Goal: Information Seeking & Learning: Learn about a topic

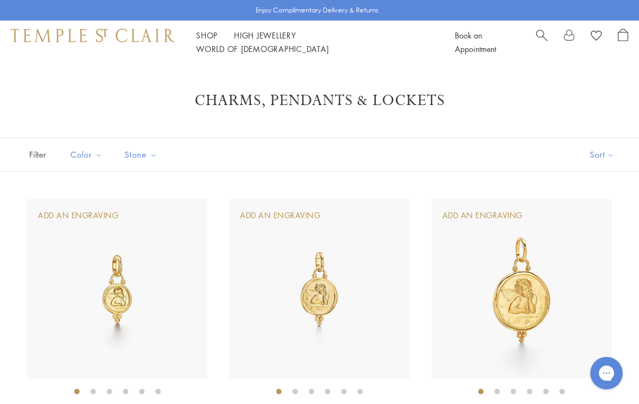
click at [537, 40] on span "Search" at bounding box center [541, 34] width 11 height 11
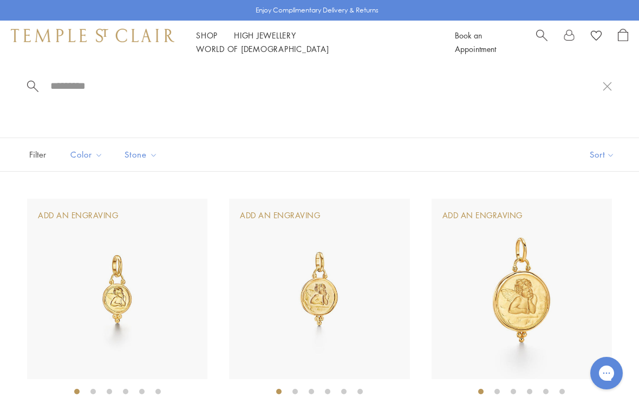
click at [70, 89] on input "search" at bounding box center [326, 86] width 554 height 12
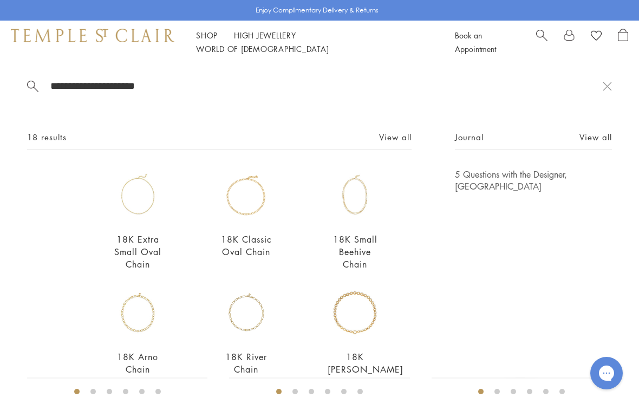
type input "**********"
click at [135, 259] on link "18K Extra Small Oval Chain" at bounding box center [137, 251] width 47 height 37
click at [252, 257] on link "18K Classic Oval Chain" at bounding box center [246, 245] width 51 height 24
click at [366, 215] on img at bounding box center [355, 195] width 55 height 55
click at [147, 213] on img at bounding box center [137, 195] width 55 height 55
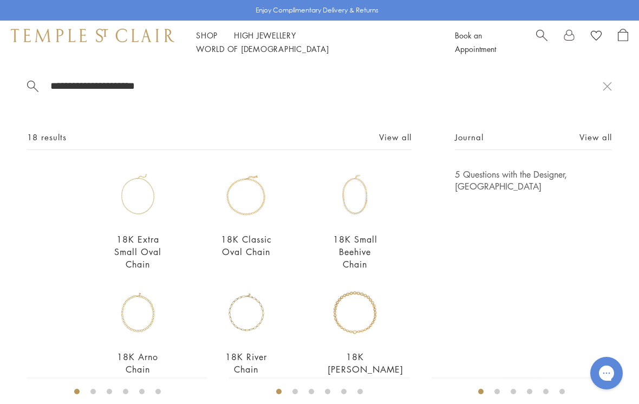
click at [135, 217] on img at bounding box center [137, 195] width 55 height 55
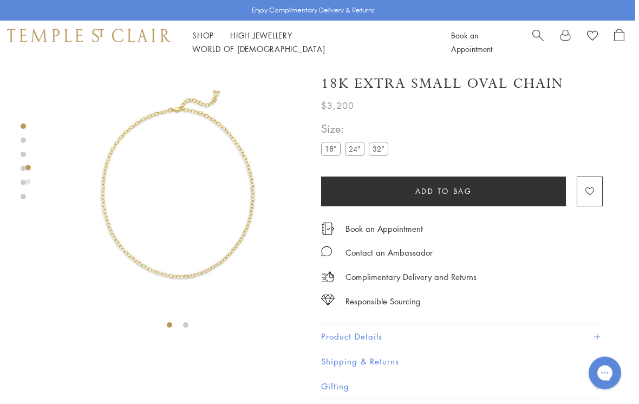
scroll to position [0, 2]
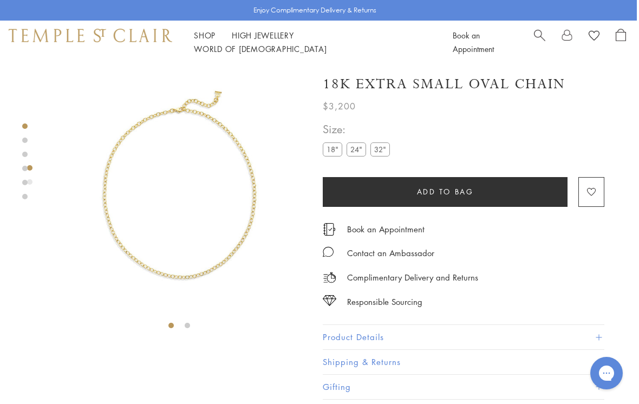
click at [356, 152] on label "24"" at bounding box center [356, 149] width 19 height 14
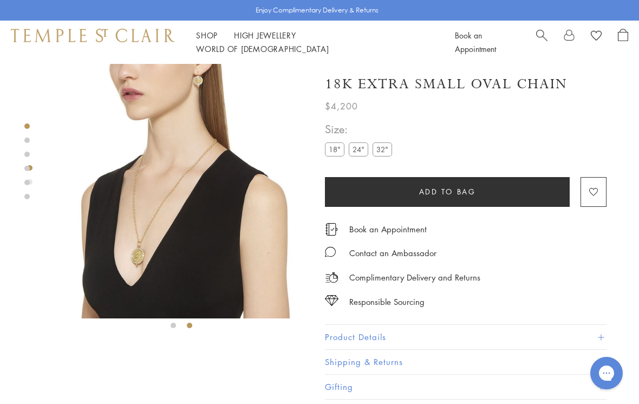
click at [191, 174] on img at bounding box center [182, 191] width 255 height 255
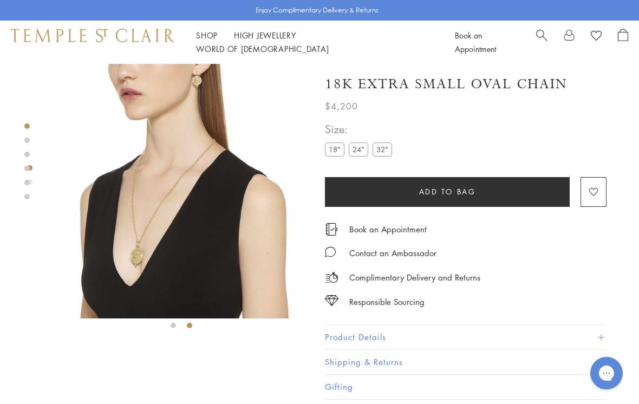
click at [137, 255] on img at bounding box center [181, 191] width 255 height 255
click at [141, 248] on img at bounding box center [181, 191] width 255 height 255
click at [141, 255] on img at bounding box center [181, 191] width 255 height 255
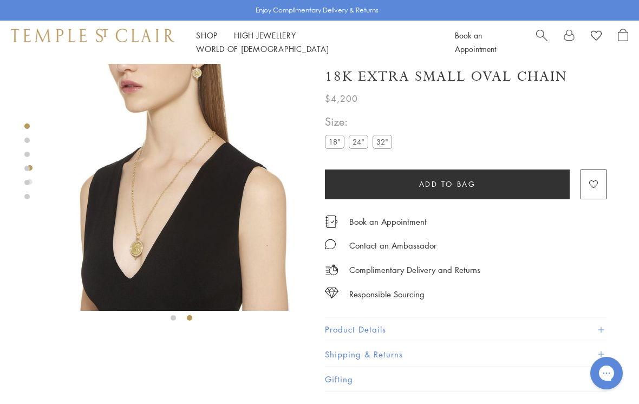
scroll to position [8, 0]
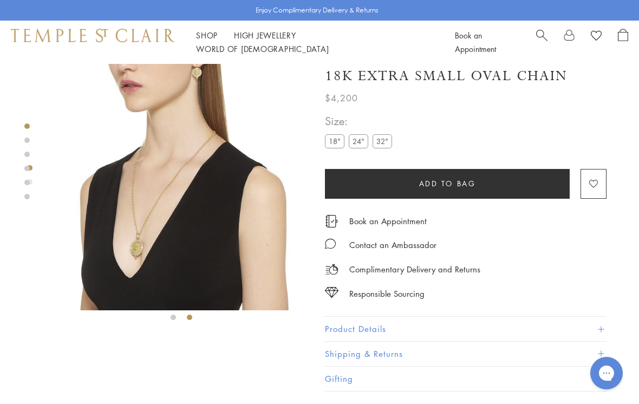
click at [140, 248] on img at bounding box center [181, 183] width 255 height 255
click at [113, 299] on img at bounding box center [181, 183] width 255 height 255
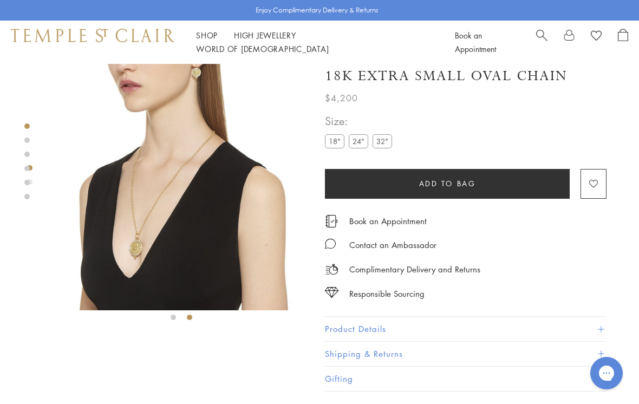
click at [247, 186] on img at bounding box center [181, 183] width 255 height 255
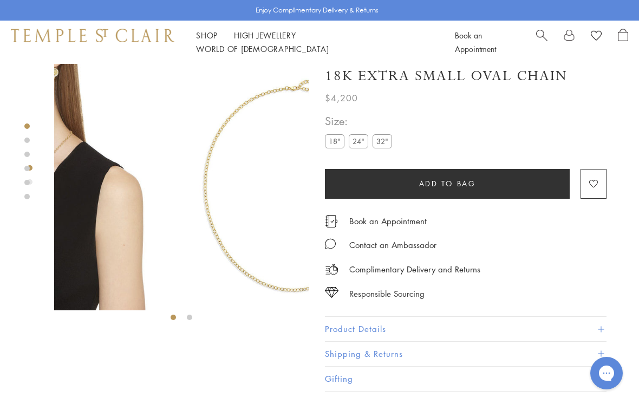
click at [210, 145] on img at bounding box center [293, 183] width 255 height 255
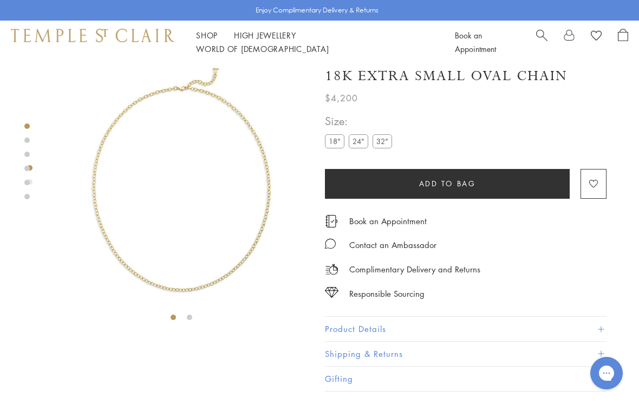
click at [252, 174] on img at bounding box center [181, 183] width 255 height 255
click at [274, 174] on img at bounding box center [181, 183] width 255 height 255
click at [267, 187] on img at bounding box center [181, 183] width 255 height 255
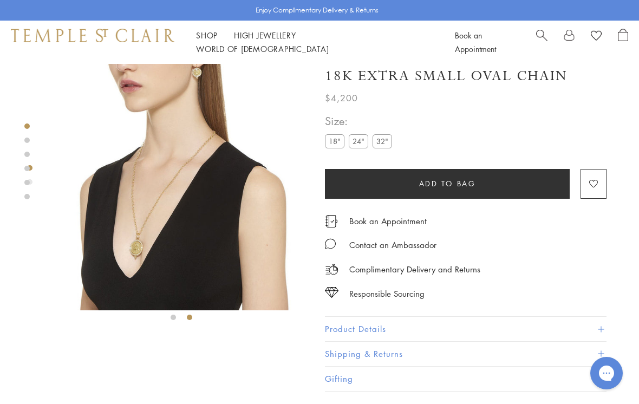
click at [217, 132] on img at bounding box center [181, 183] width 255 height 255
click at [160, 226] on img at bounding box center [181, 183] width 255 height 255
click at [146, 283] on img at bounding box center [181, 183] width 255 height 255
click at [142, 283] on img at bounding box center [181, 183] width 255 height 255
click at [125, 309] on img at bounding box center [181, 183] width 255 height 255
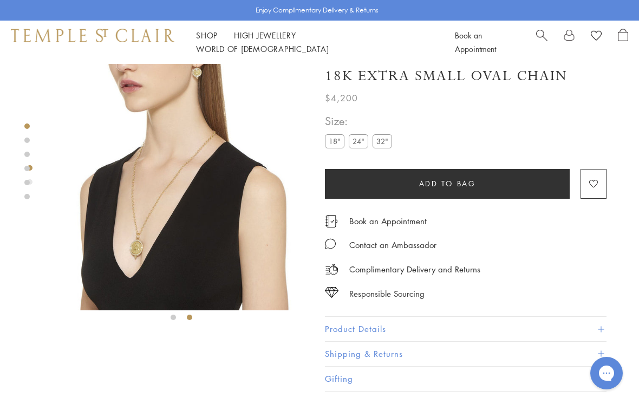
click at [174, 326] on div at bounding box center [181, 191] width 255 height 271
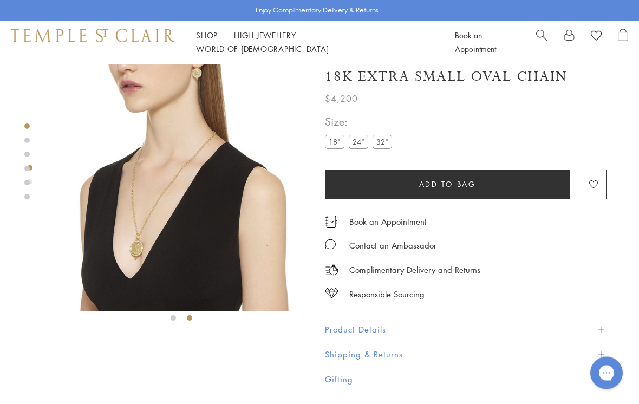
scroll to position [0, 2]
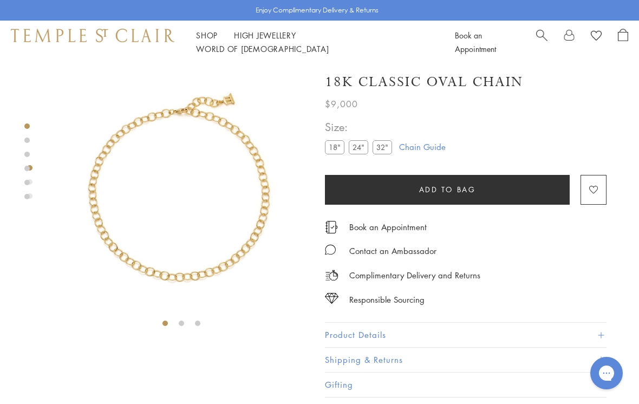
scroll to position [2, 0]
click at [360, 149] on label "24"" at bounding box center [358, 148] width 19 height 14
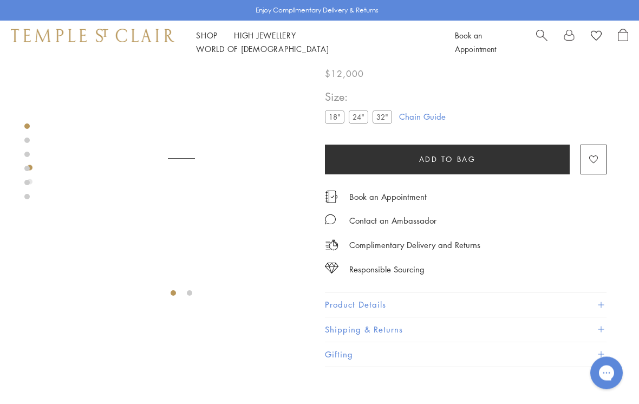
scroll to position [64, 0]
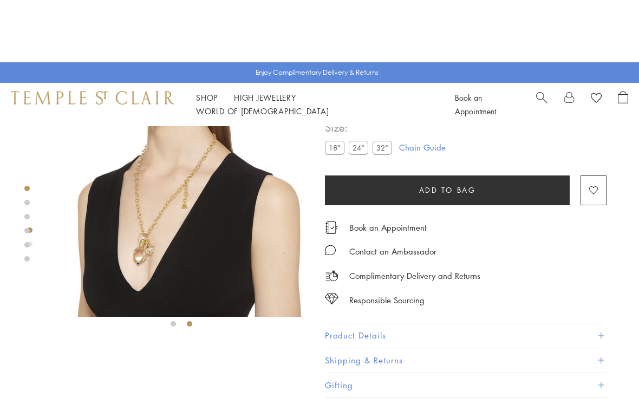
scroll to position [2, 0]
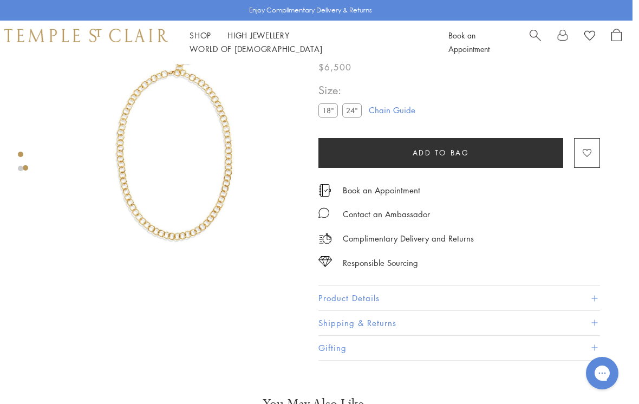
scroll to position [0, 2]
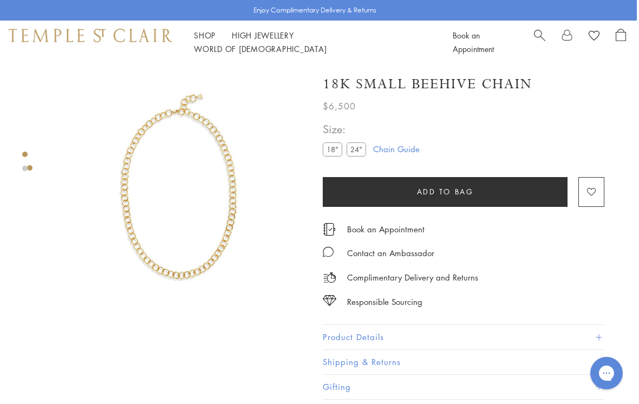
click at [232, 262] on img at bounding box center [179, 191] width 255 height 255
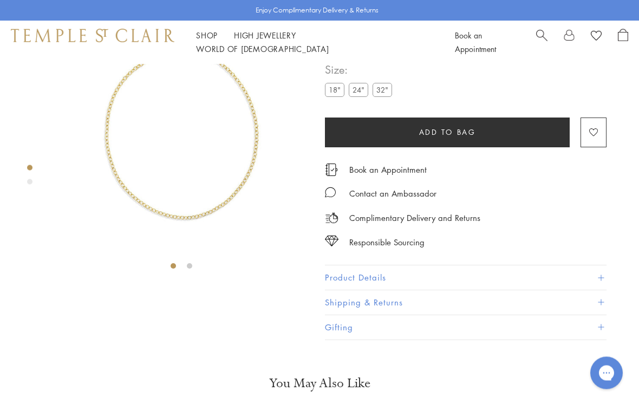
scroll to position [64, 0]
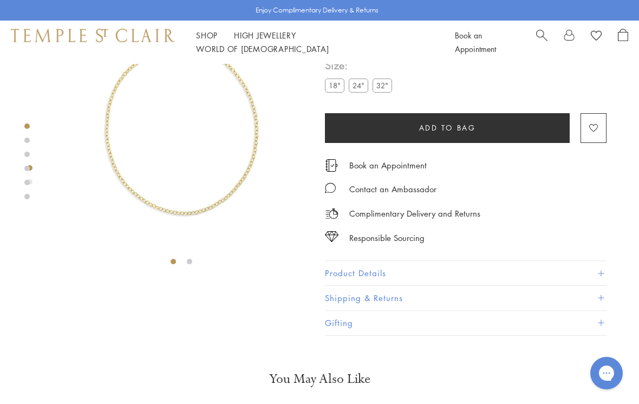
click at [114, 130] on img at bounding box center [181, 127] width 255 height 255
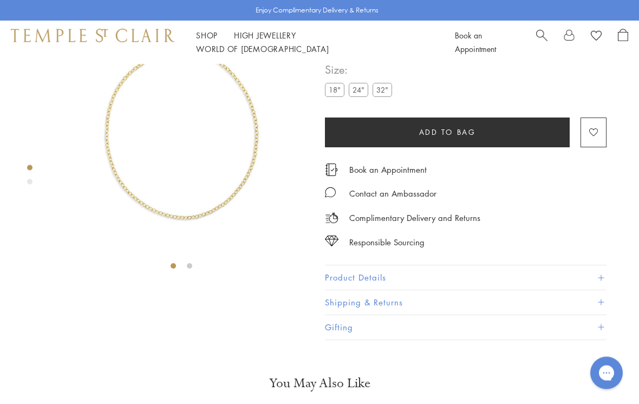
scroll to position [64, 0]
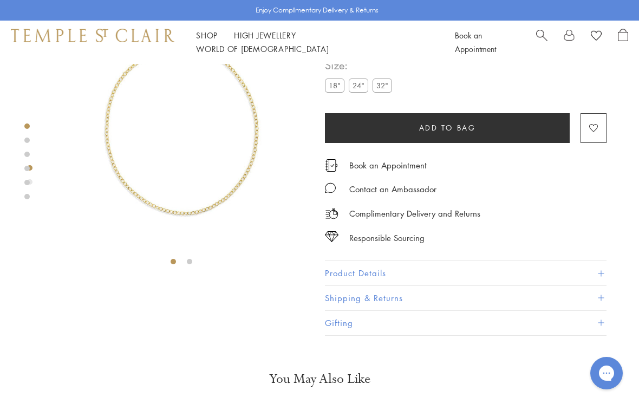
click at [359, 89] on label "24"" at bounding box center [358, 86] width 19 height 14
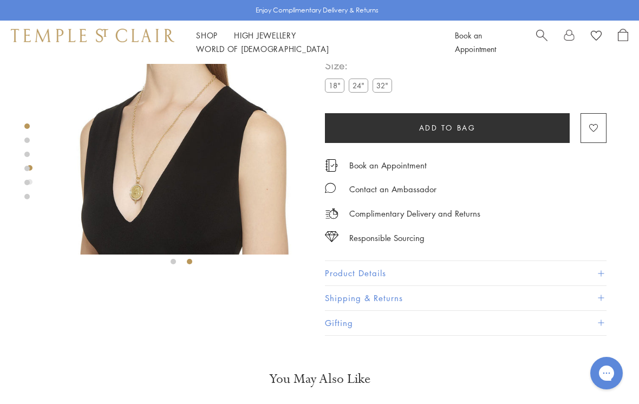
click at [164, 143] on img at bounding box center [181, 127] width 255 height 255
click at [166, 135] on img at bounding box center [181, 127] width 255 height 255
click at [204, 96] on img at bounding box center [181, 127] width 255 height 255
click at [146, 187] on img at bounding box center [181, 127] width 255 height 255
click at [145, 181] on img at bounding box center [181, 127] width 255 height 255
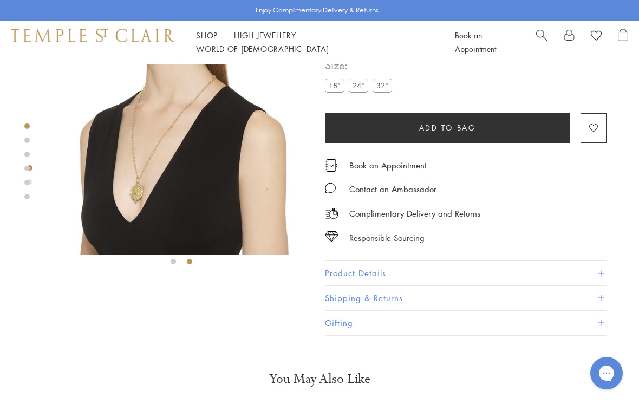
click at [134, 186] on img at bounding box center [181, 127] width 255 height 255
click at [136, 173] on img at bounding box center [181, 127] width 255 height 255
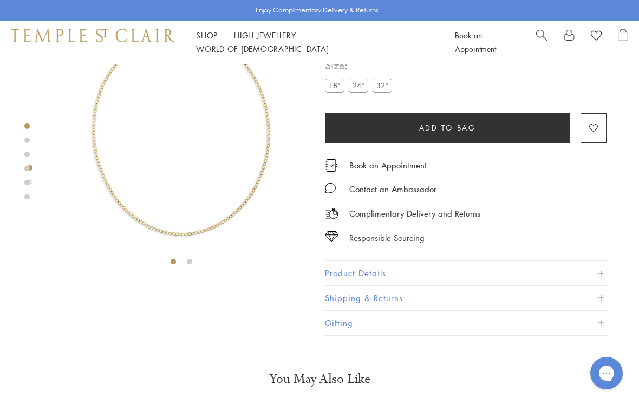
click at [190, 243] on img at bounding box center [181, 127] width 255 height 255
click at [182, 233] on img at bounding box center [181, 127] width 255 height 255
click at [99, 97] on img at bounding box center [181, 127] width 255 height 255
click at [121, 81] on img at bounding box center [181, 127] width 255 height 255
click at [105, 82] on img at bounding box center [181, 127] width 255 height 255
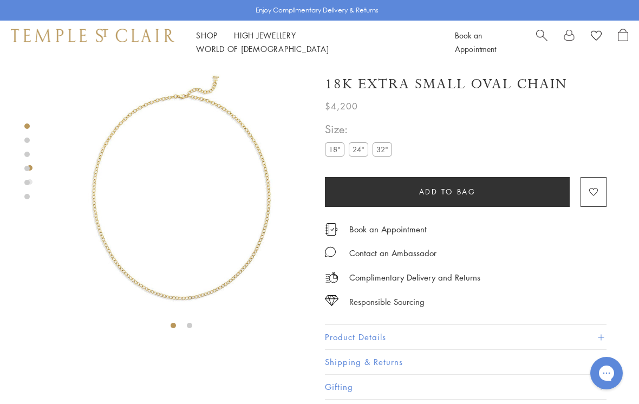
click at [203, 104] on img at bounding box center [181, 191] width 255 height 255
click at [179, 98] on img at bounding box center [181, 191] width 255 height 255
click at [161, 110] on img at bounding box center [181, 191] width 255 height 255
click at [153, 114] on img at bounding box center [181, 191] width 255 height 255
click at [133, 128] on img at bounding box center [181, 191] width 255 height 255
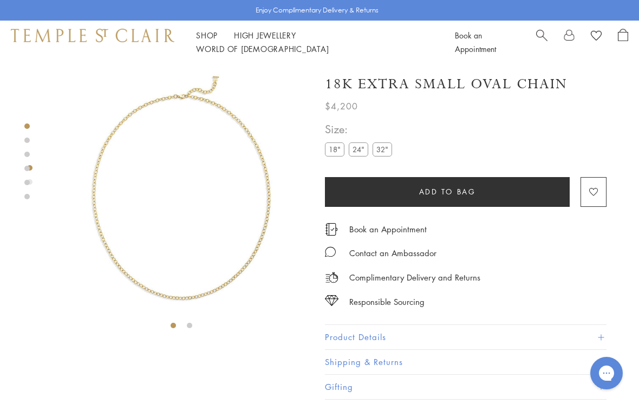
click at [106, 183] on img at bounding box center [181, 191] width 255 height 255
click at [269, 217] on img at bounding box center [181, 191] width 255 height 255
click at [267, 223] on img at bounding box center [181, 191] width 255 height 255
click at [197, 97] on img at bounding box center [181, 191] width 255 height 255
click at [157, 99] on img at bounding box center [181, 191] width 255 height 255
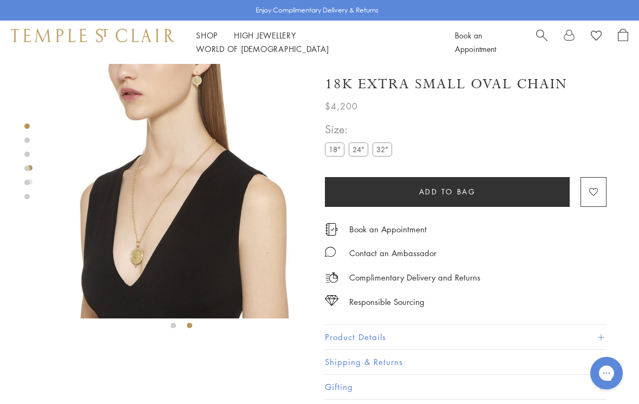
click at [141, 215] on img at bounding box center [181, 191] width 255 height 255
click at [153, 233] on img at bounding box center [181, 191] width 255 height 255
click at [144, 248] on img at bounding box center [181, 191] width 255 height 255
click at [138, 220] on img at bounding box center [181, 191] width 255 height 255
click at [146, 155] on img at bounding box center [181, 191] width 255 height 255
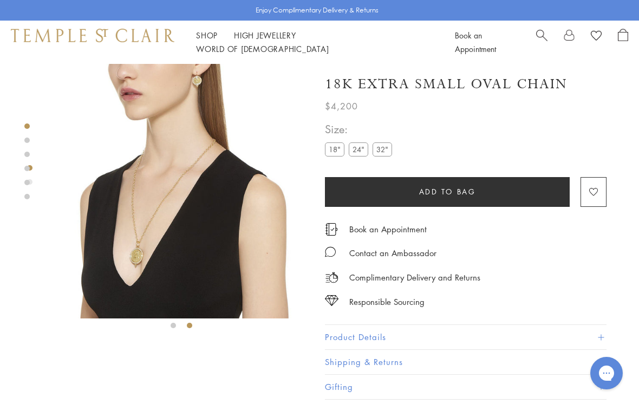
click at [191, 331] on div at bounding box center [181, 199] width 255 height 271
click at [192, 327] on li at bounding box center [189, 325] width 5 height 5
click at [192, 318] on img at bounding box center [181, 191] width 255 height 255
click at [153, 225] on img at bounding box center [181, 191] width 255 height 255
click at [155, 216] on img at bounding box center [181, 191] width 255 height 255
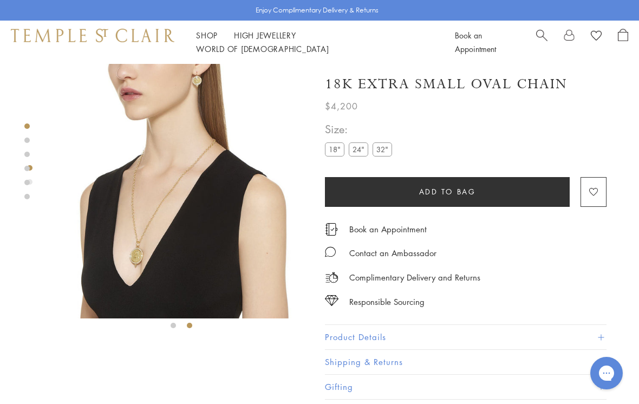
click at [159, 217] on img at bounding box center [181, 191] width 255 height 255
click at [210, 148] on img at bounding box center [181, 191] width 255 height 255
click at [207, 153] on img at bounding box center [181, 191] width 255 height 255
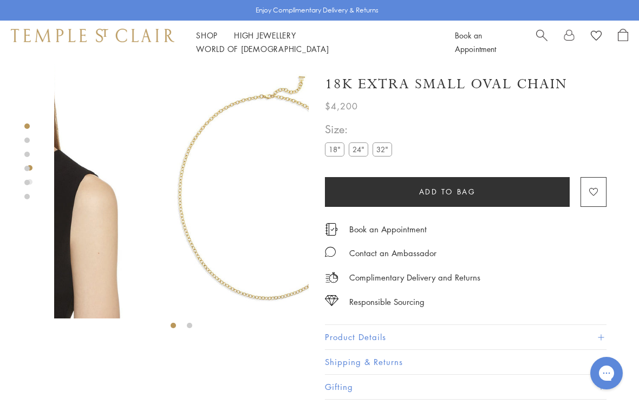
click at [188, 151] on img at bounding box center [267, 191] width 255 height 255
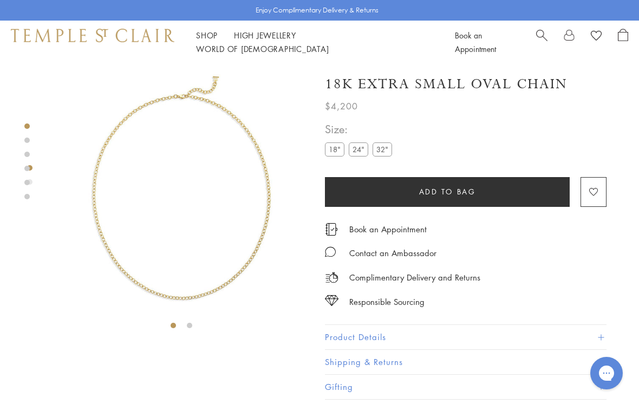
click at [264, 148] on img at bounding box center [181, 191] width 255 height 255
click at [254, 126] on img at bounding box center [181, 191] width 255 height 255
click at [200, 85] on img at bounding box center [181, 191] width 255 height 255
click at [193, 101] on img at bounding box center [181, 191] width 255 height 255
click at [152, 107] on img at bounding box center [181, 191] width 255 height 255
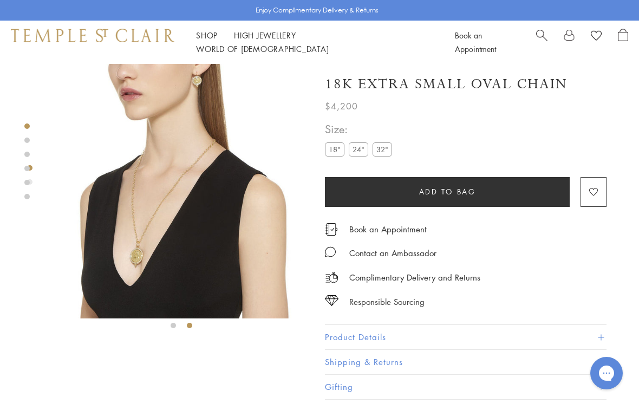
click at [354, 149] on label "24"" at bounding box center [358, 149] width 19 height 14
click at [355, 152] on label "24"" at bounding box center [358, 149] width 19 height 14
click at [148, 236] on img at bounding box center [181, 191] width 255 height 255
click at [145, 257] on img at bounding box center [181, 191] width 255 height 255
click at [142, 246] on img at bounding box center [181, 191] width 255 height 255
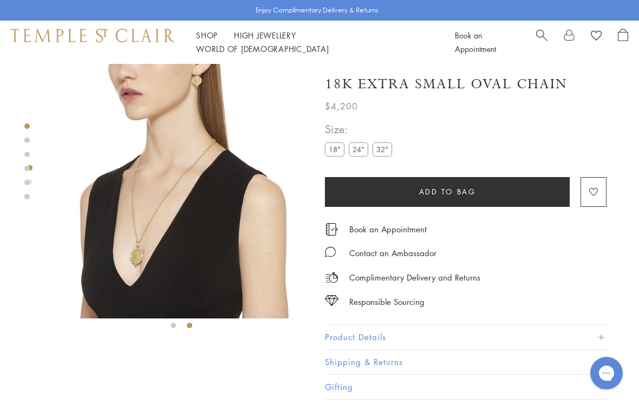
click at [139, 255] on img at bounding box center [181, 191] width 255 height 255
click at [148, 243] on img at bounding box center [181, 191] width 255 height 255
click at [134, 258] on img at bounding box center [181, 191] width 255 height 255
click at [136, 251] on img at bounding box center [181, 191] width 255 height 255
click at [184, 187] on img at bounding box center [181, 191] width 255 height 255
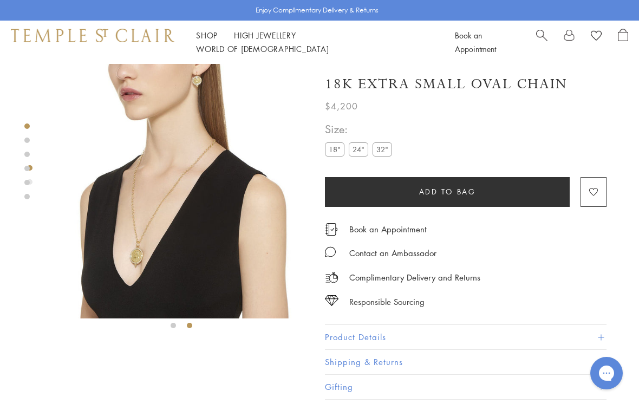
click at [124, 179] on img at bounding box center [181, 191] width 255 height 255
click at [147, 107] on img at bounding box center [181, 191] width 255 height 255
click at [105, 282] on img at bounding box center [181, 191] width 255 height 255
click at [164, 307] on img at bounding box center [181, 191] width 255 height 255
click at [189, 331] on div at bounding box center [181, 199] width 255 height 271
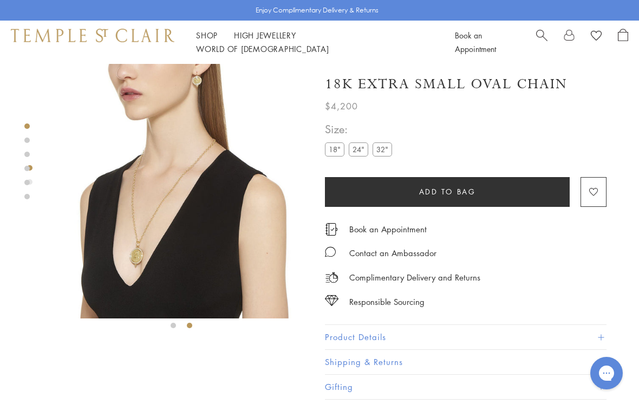
click at [192, 323] on li at bounding box center [189, 325] width 5 height 5
click at [196, 328] on div at bounding box center [181, 199] width 255 height 271
click at [217, 260] on img at bounding box center [181, 191] width 255 height 255
click at [230, 231] on img at bounding box center [181, 191] width 255 height 255
click at [192, 160] on img at bounding box center [181, 191] width 255 height 255
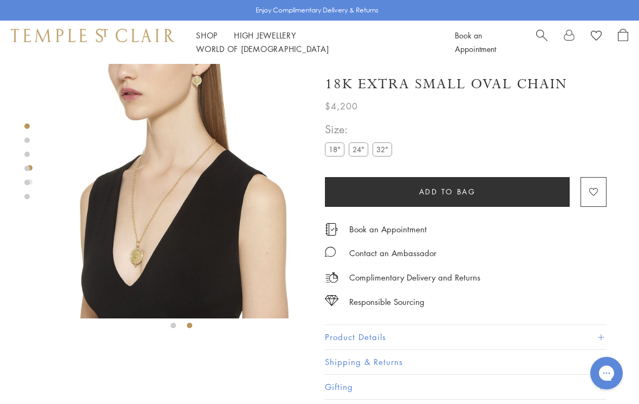
click at [200, 153] on img at bounding box center [181, 191] width 255 height 255
click at [199, 168] on img at bounding box center [181, 191] width 255 height 255
click at [192, 189] on img at bounding box center [181, 191] width 255 height 255
click at [186, 199] on img at bounding box center [181, 191] width 255 height 255
click at [185, 199] on img at bounding box center [181, 191] width 255 height 255
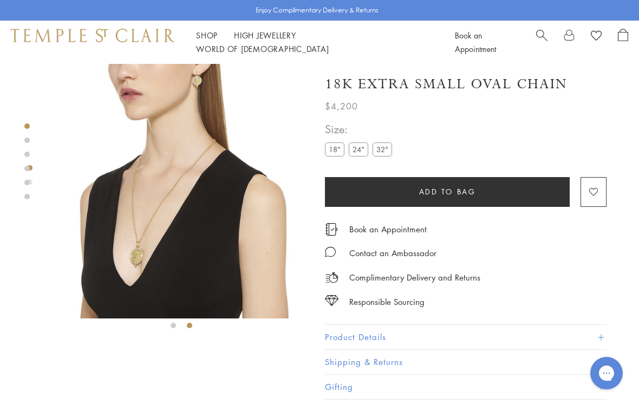
click at [173, 209] on img at bounding box center [181, 191] width 255 height 255
click at [169, 210] on img at bounding box center [181, 191] width 255 height 255
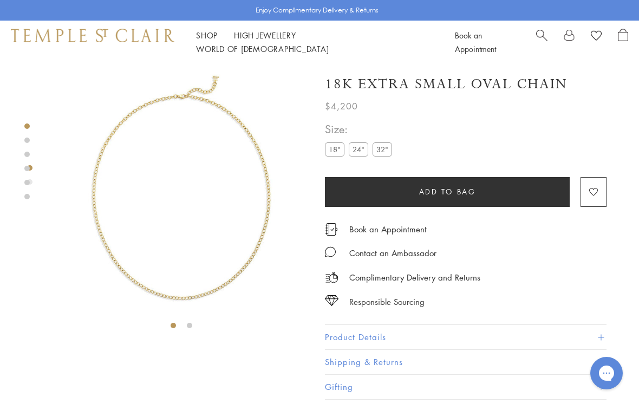
click at [159, 294] on img at bounding box center [181, 191] width 255 height 255
click at [203, 84] on img at bounding box center [181, 191] width 255 height 255
click at [171, 109] on img at bounding box center [181, 191] width 255 height 255
click at [178, 103] on img at bounding box center [181, 191] width 255 height 255
click at [185, 107] on img at bounding box center [181, 191] width 255 height 255
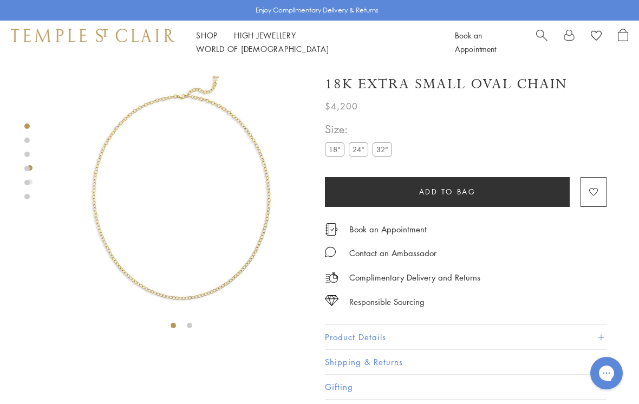
click at [183, 110] on img at bounding box center [181, 191] width 255 height 255
click at [186, 103] on img at bounding box center [181, 191] width 255 height 255
click at [105, 168] on img at bounding box center [181, 191] width 255 height 255
click at [144, 294] on img at bounding box center [181, 191] width 255 height 255
click at [188, 333] on div at bounding box center [181, 199] width 255 height 271
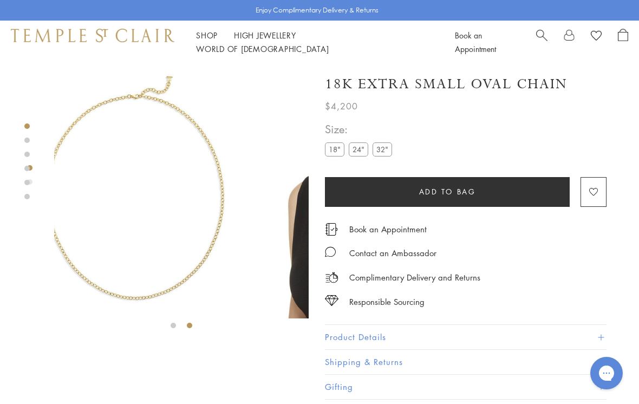
click at [192, 328] on li at bounding box center [189, 325] width 5 height 5
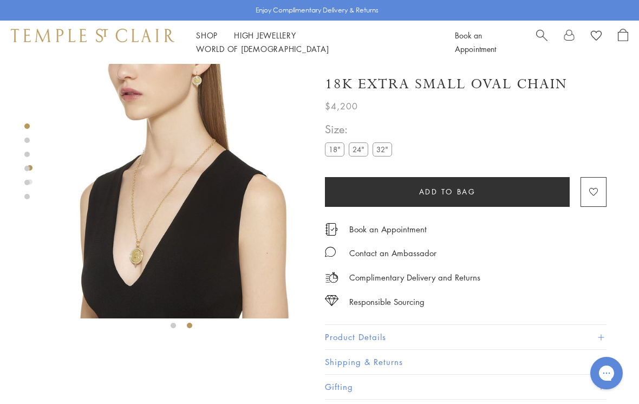
click at [144, 262] on img at bounding box center [181, 191] width 255 height 255
click at [148, 262] on img at bounding box center [181, 191] width 255 height 255
click at [145, 233] on img at bounding box center [181, 191] width 255 height 255
click at [145, 239] on img at bounding box center [181, 191] width 255 height 255
click at [145, 245] on img at bounding box center [181, 191] width 255 height 255
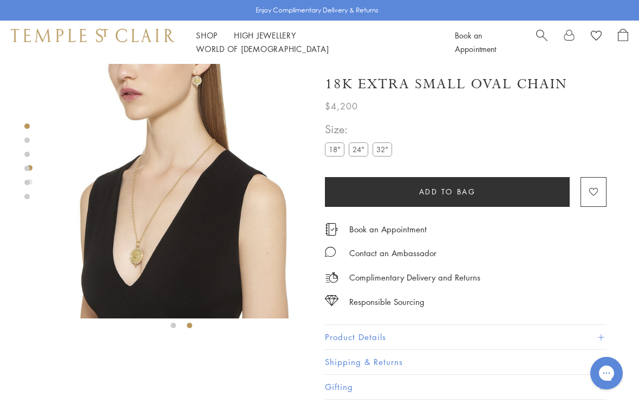
click at [143, 238] on img at bounding box center [181, 191] width 255 height 255
click at [149, 229] on img at bounding box center [181, 191] width 255 height 255
click at [136, 233] on img at bounding box center [181, 191] width 255 height 255
click at [132, 220] on img at bounding box center [181, 191] width 255 height 255
click at [129, 178] on img at bounding box center [181, 191] width 255 height 255
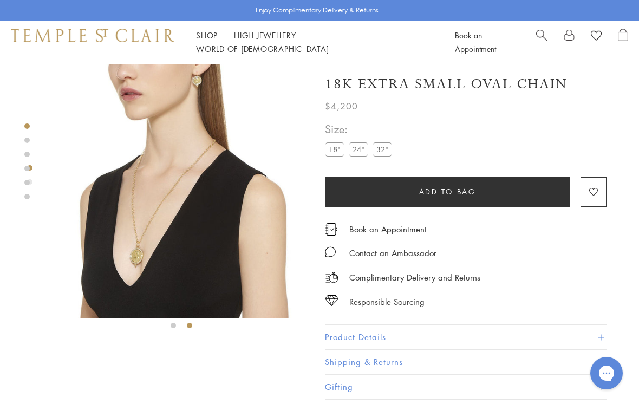
click at [31, 170] on div "Product gallery navigation" at bounding box center [29, 167] width 5 height 5
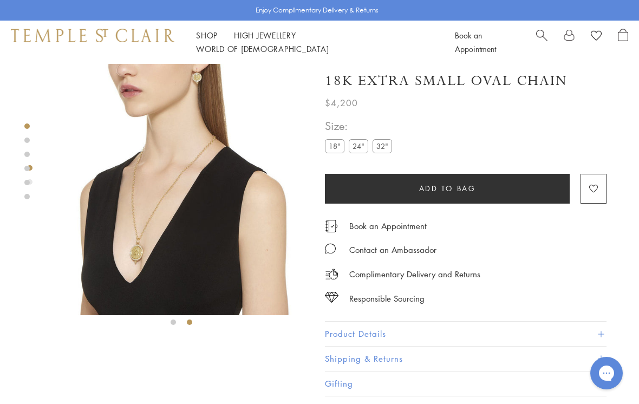
click at [25, 157] on div at bounding box center [26, 161] width 5 height 76
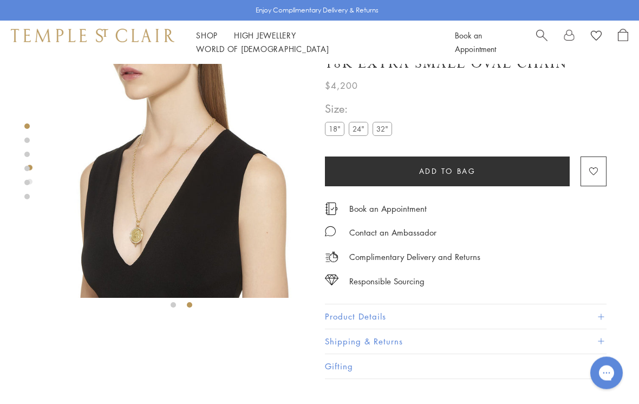
scroll to position [21, 0]
click at [31, 182] on div "Product gallery navigation" at bounding box center [29, 181] width 5 height 5
click at [29, 155] on link at bounding box center [26, 154] width 5 height 5
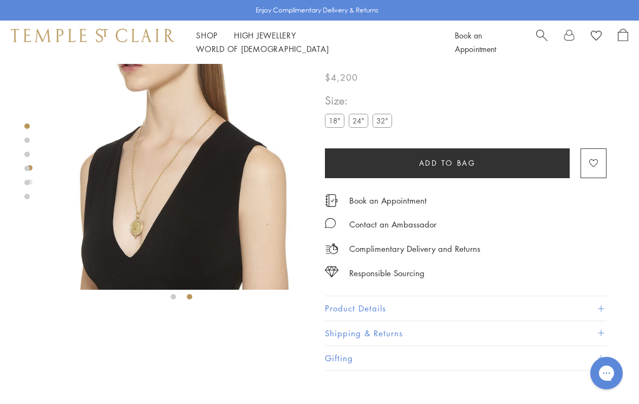
click at [25, 148] on div at bounding box center [26, 161] width 5 height 76
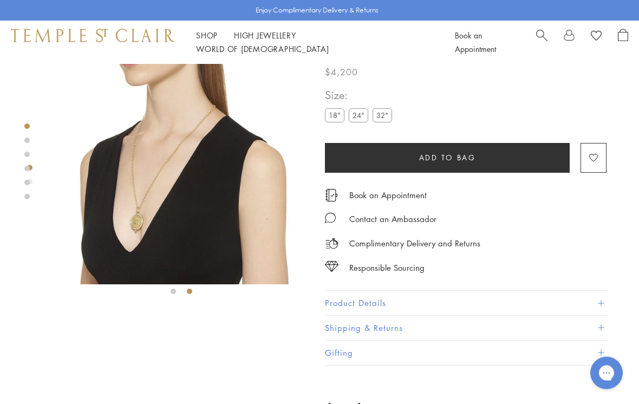
click at [24, 141] on link at bounding box center [26, 140] width 5 height 5
click at [25, 148] on div at bounding box center [26, 161] width 5 height 76
click at [25, 128] on link at bounding box center [26, 125] width 5 height 5
click at [26, 132] on div at bounding box center [26, 161] width 5 height 76
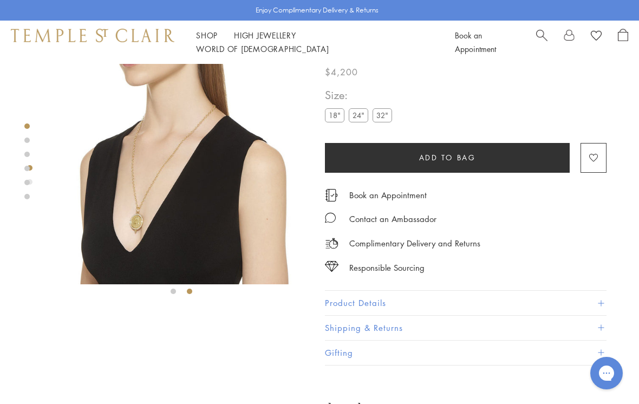
click at [31, 121] on div at bounding box center [170, 164] width 341 height 268
click at [20, 131] on div at bounding box center [170, 164] width 341 height 268
click at [25, 126] on link at bounding box center [26, 125] width 5 height 5
click at [32, 197] on div at bounding box center [170, 164] width 341 height 268
click at [138, 127] on img at bounding box center [181, 157] width 255 height 255
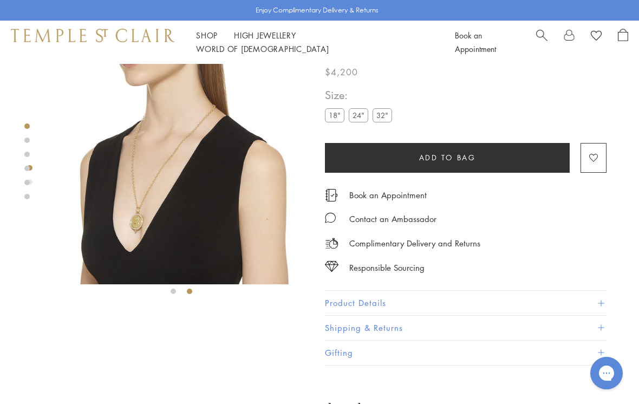
click at [131, 144] on img at bounding box center [181, 157] width 255 height 255
click at [145, 133] on img at bounding box center [181, 157] width 255 height 255
click at [159, 123] on img at bounding box center [181, 157] width 255 height 255
click at [188, 149] on img at bounding box center [181, 157] width 255 height 255
click at [201, 159] on img at bounding box center [181, 157] width 255 height 255
